Goal: Check status: Check status

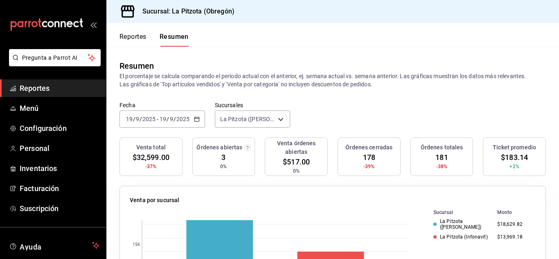
click at [130, 121] on input "19" at bounding box center [129, 119] width 7 height 7
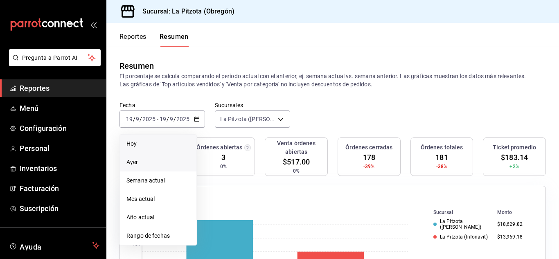
click at [140, 161] on span "Ayer" at bounding box center [157, 162] width 63 height 9
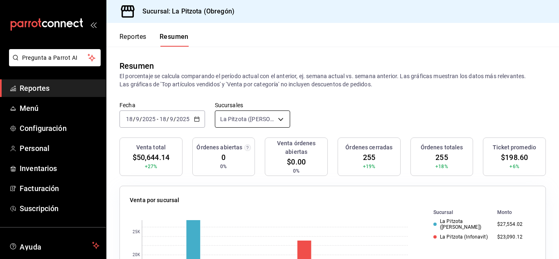
click at [279, 114] on body "Pregunta a Parrot AI Reportes Menú Configuración Personal Inventarios Facturaci…" at bounding box center [279, 129] width 559 height 259
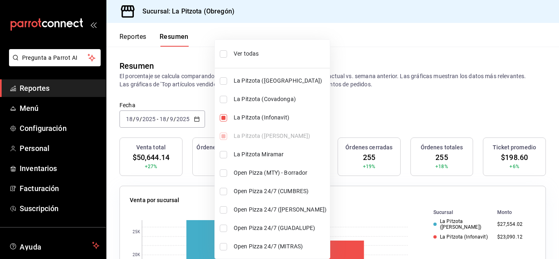
click at [225, 114] on input "checkbox" at bounding box center [223, 117] width 7 height 7
checkbox input "false"
type input "[object Object]"
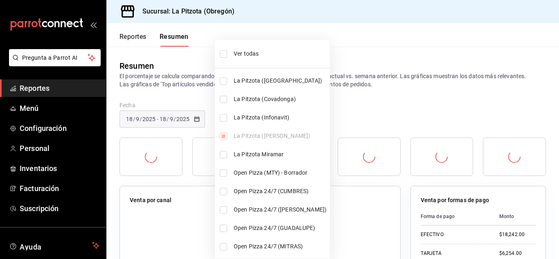
click at [132, 34] on div at bounding box center [279, 129] width 559 height 259
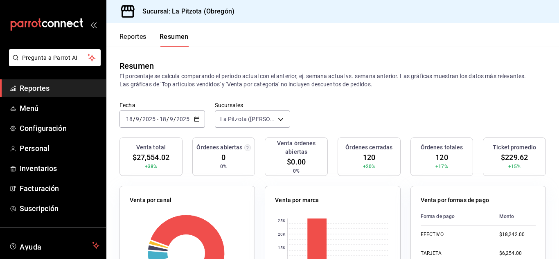
click at [132, 34] on button "Reportes" at bounding box center [132, 40] width 27 height 14
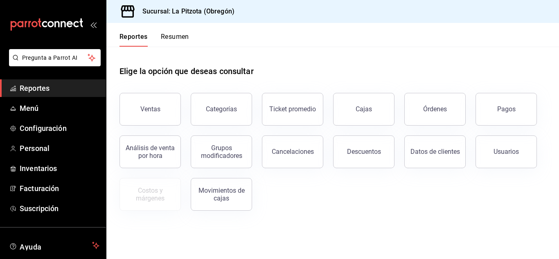
drag, startPoint x: 139, startPoint y: 34, endPoint x: 190, endPoint y: 30, distance: 51.7
click at [140, 34] on button "Reportes" at bounding box center [133, 40] width 28 height 14
click at [195, 32] on header "Reportes Resumen" at bounding box center [332, 35] width 452 height 24
click at [179, 35] on button "Resumen" at bounding box center [175, 40] width 28 height 14
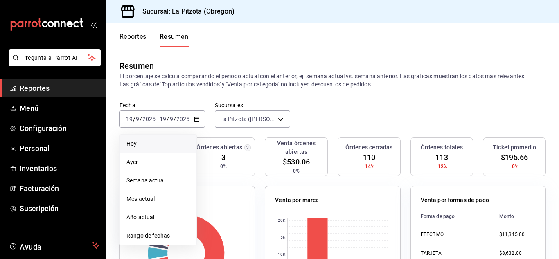
click at [139, 146] on span "Hoy" at bounding box center [157, 143] width 63 height 9
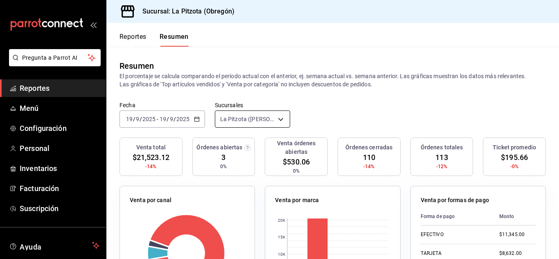
click at [262, 120] on body "Pregunta a Parrot AI Reportes Menú Configuración Personal Inventarios Facturaci…" at bounding box center [279, 129] width 559 height 259
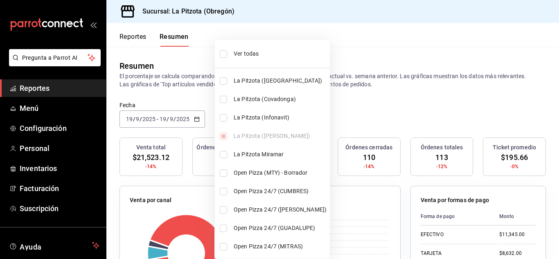
click at [227, 121] on li "La Pitzota (Infonavit)" at bounding box center [272, 117] width 115 height 18
type input "[object Object],[object Object]"
checkbox input "true"
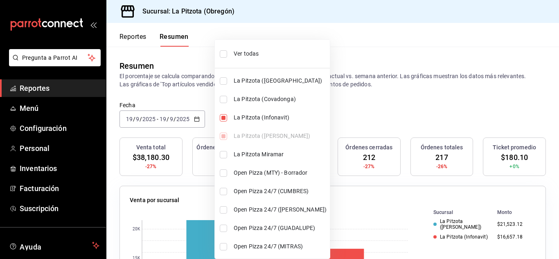
click at [227, 121] on li "La Pitzota (Infonavit)" at bounding box center [272, 117] width 115 height 18
type input "[object Object]"
checkbox input "false"
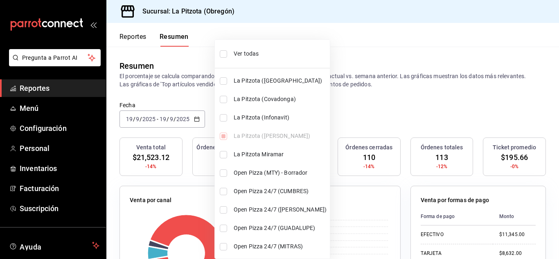
click at [180, 65] on div at bounding box center [279, 129] width 559 height 259
